Goal: Browse casually

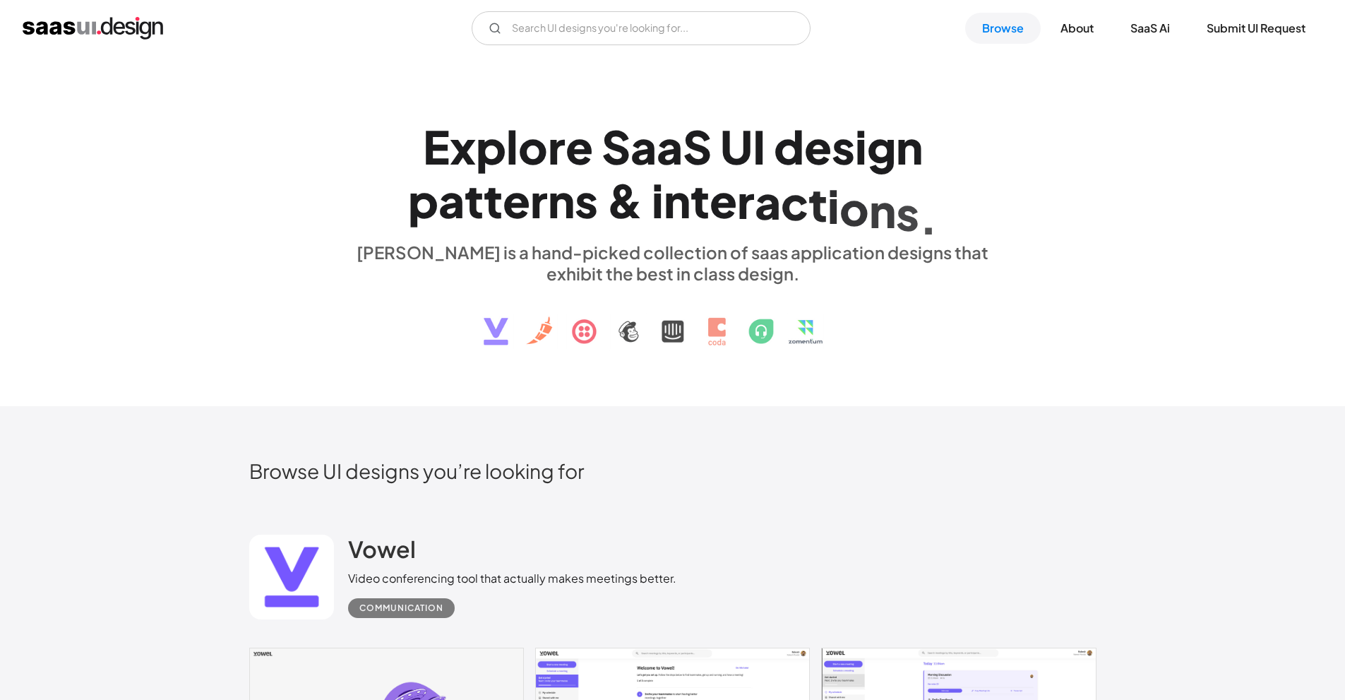
scroll to position [282, 0]
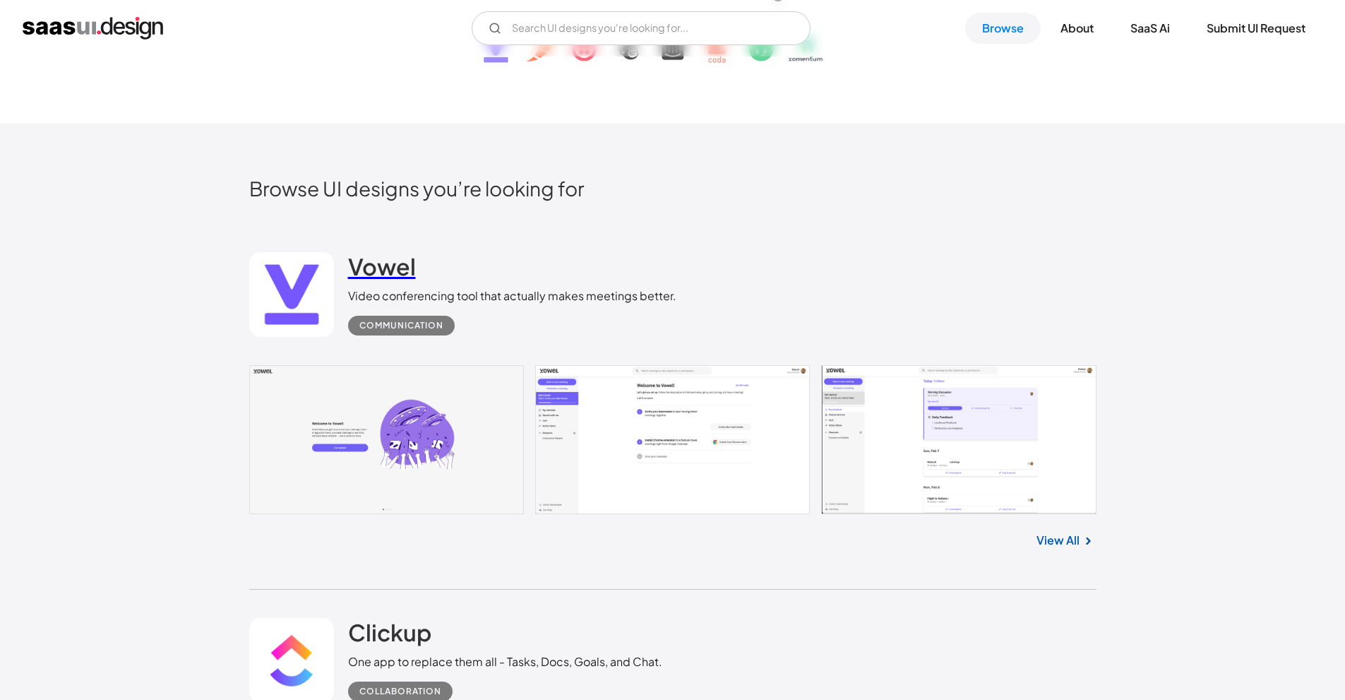
click at [399, 270] on h2 "Vowel" at bounding box center [382, 266] width 68 height 28
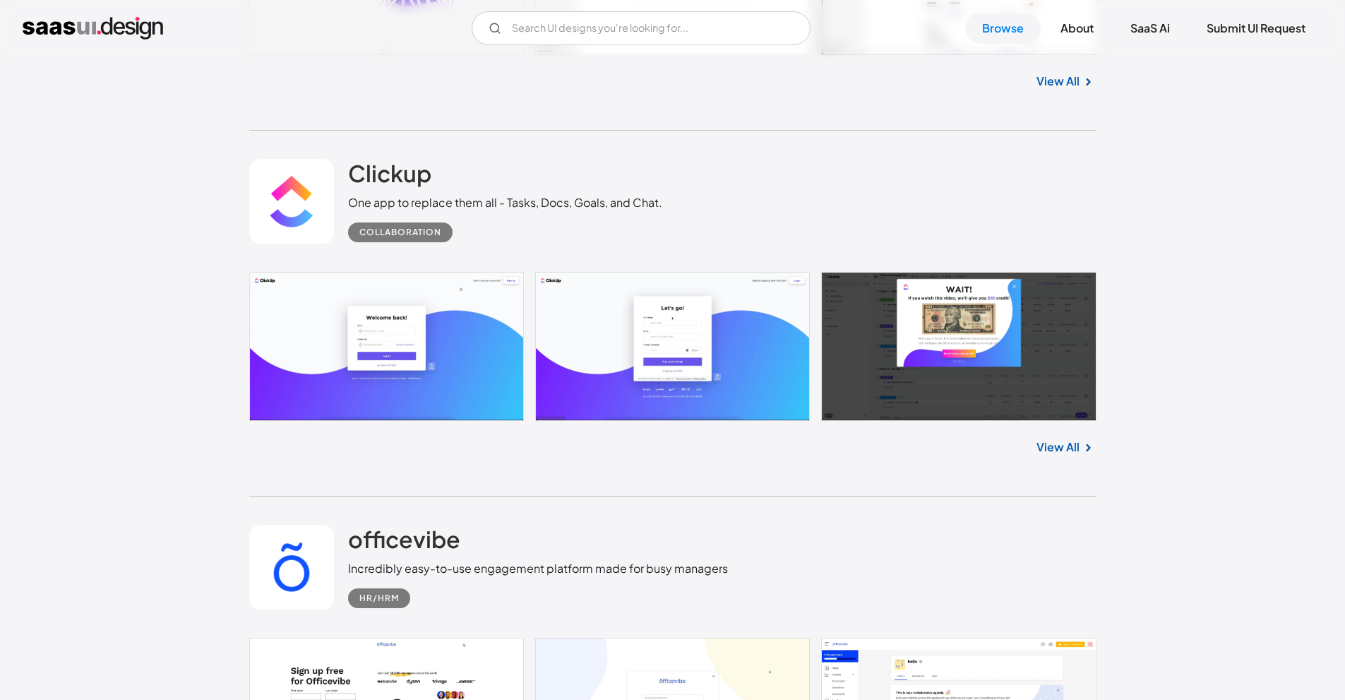
scroll to position [706, 0]
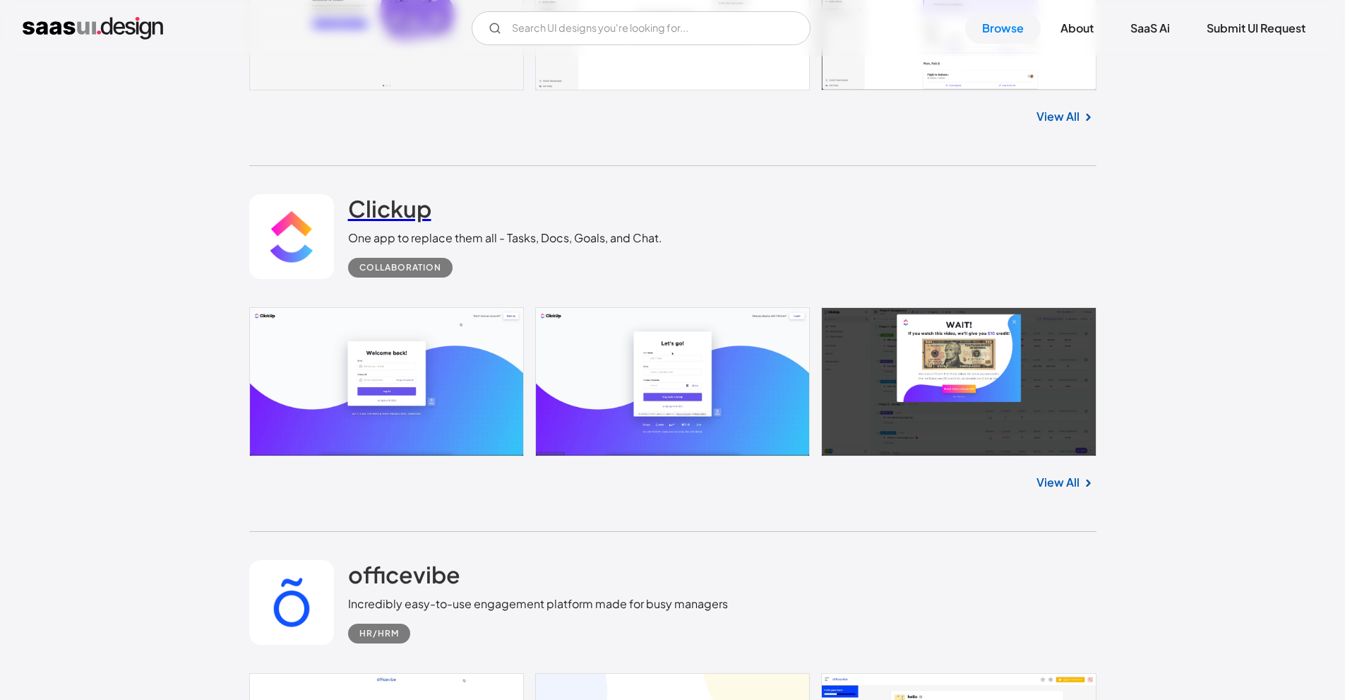
click at [405, 215] on h2 "Clickup" at bounding box center [389, 208] width 83 height 28
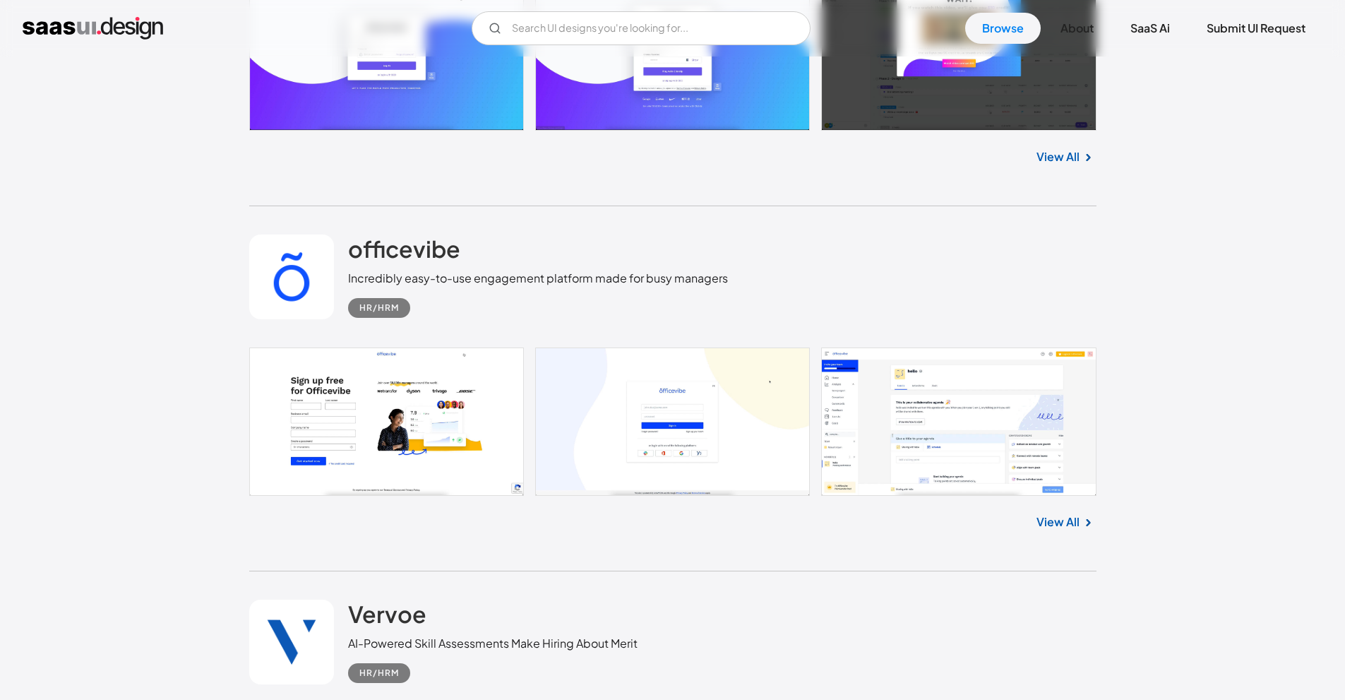
scroll to position [1059, 0]
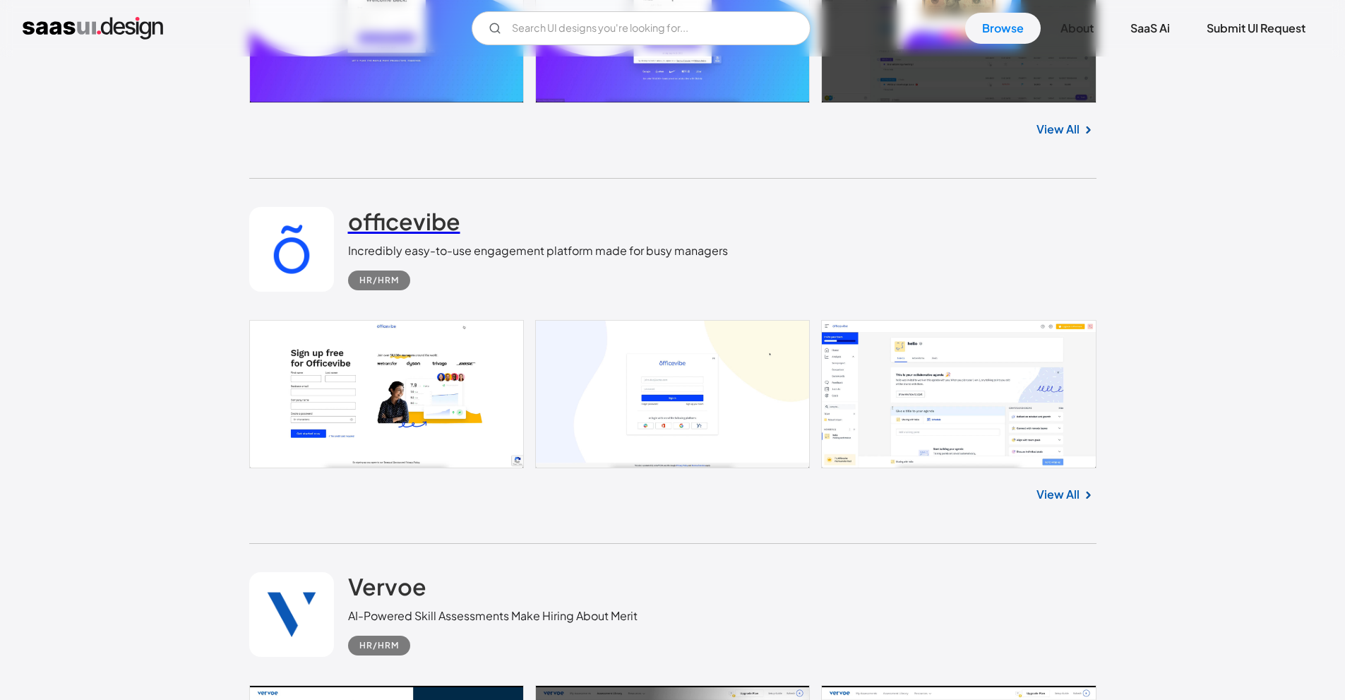
click at [435, 213] on h2 "officevibe" at bounding box center [404, 221] width 112 height 28
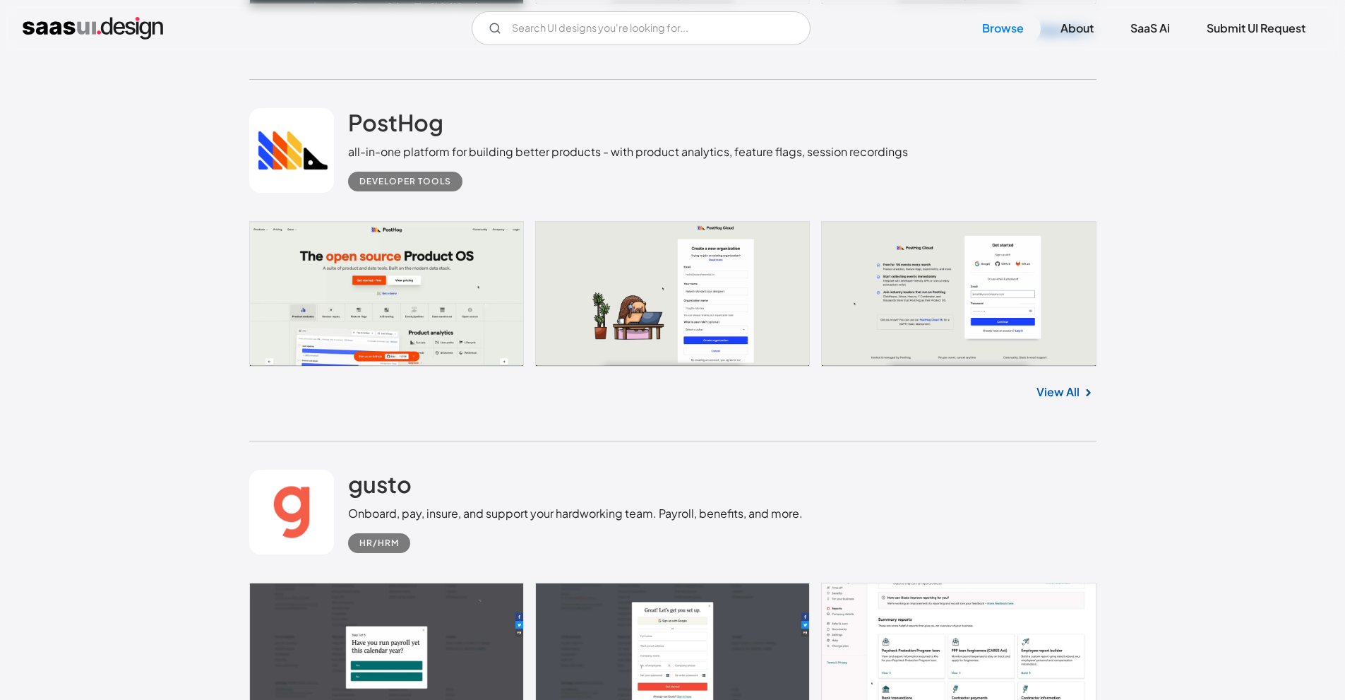
scroll to position [10662, 0]
